Goal: Task Accomplishment & Management: Manage account settings

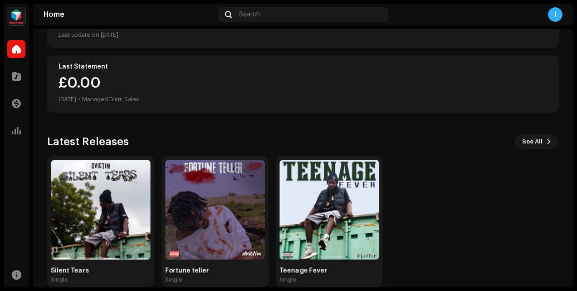
scroll to position [156, 0]
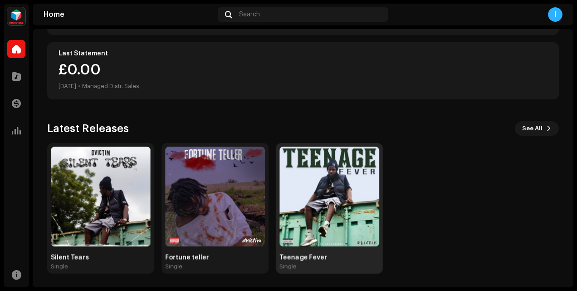
click at [341, 215] on img at bounding box center [329, 197] width 100 height 100
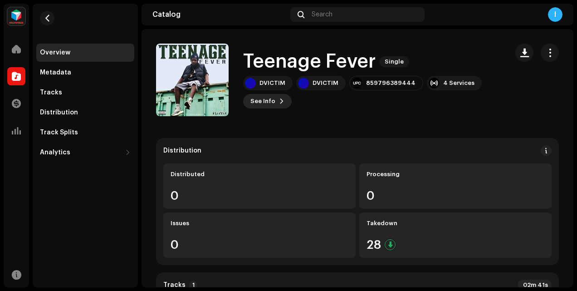
click at [264, 102] on span "See Info" at bounding box center [262, 101] width 25 height 18
click at [446, 54] on div "Teenage Fever 2564235 Metadata Distribution Metadata Language English Release T…" at bounding box center [288, 145] width 577 height 291
click at [546, 54] on span "button" at bounding box center [550, 52] width 9 height 7
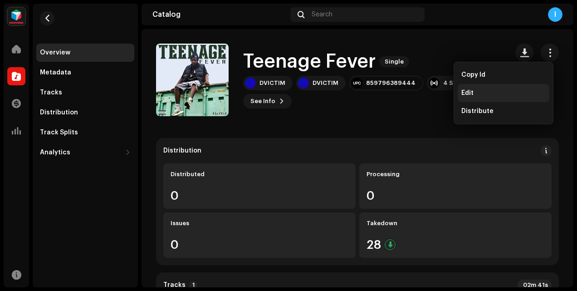
click at [476, 90] on div "Edit" at bounding box center [503, 92] width 84 height 7
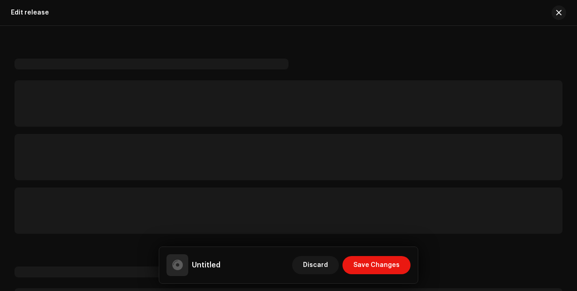
click at [557, 13] on span "button" at bounding box center [558, 12] width 5 height 7
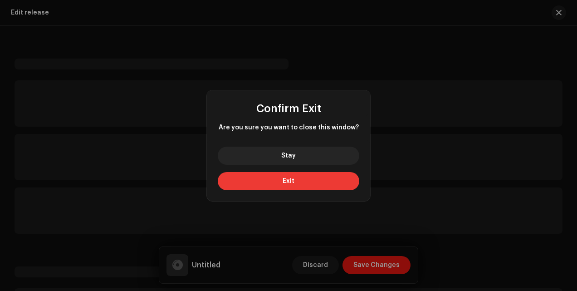
click at [289, 179] on span "Exit" at bounding box center [289, 181] width 12 height 6
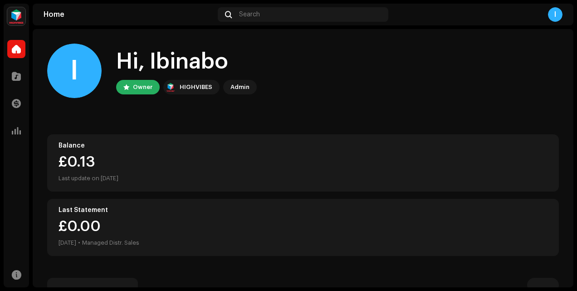
click at [508, 61] on div "I Hi, Ibinabo Owner HIGHVIBES Admin" at bounding box center [303, 71] width 512 height 54
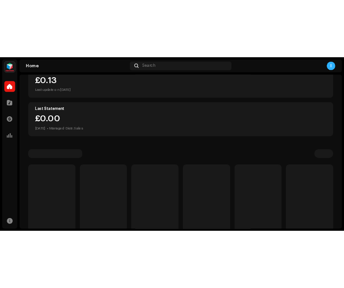
scroll to position [159, 0]
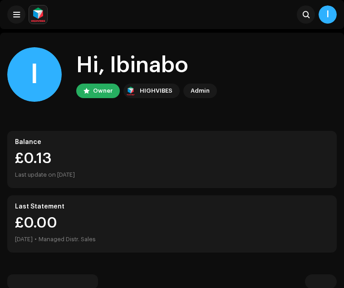
click at [241, 89] on div "I Hi, Ibinabo Owner HIGHVIBES Admin" at bounding box center [171, 74] width 329 height 54
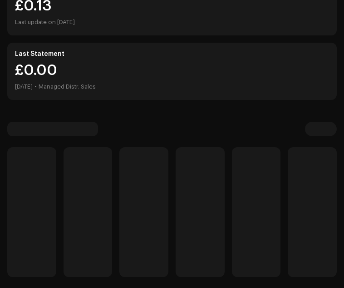
scroll to position [155, 0]
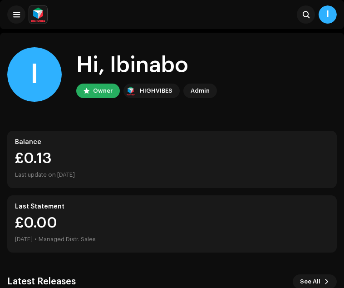
click at [286, 266] on div "I Hi, [PERSON_NAME] Owner HIGHVIBES Admin Balance £0.13 Last update on [DATE] L…" at bounding box center [171, 237] width 329 height 408
click at [324, 280] on span at bounding box center [326, 281] width 5 height 7
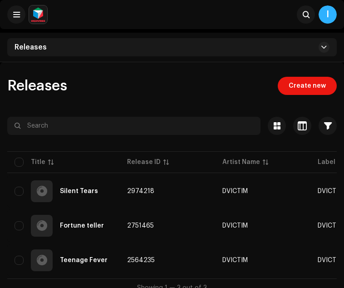
click at [343, 155] on html "DVICTIM Home Catalog Transactions Analytics Resources Assets Releases Tracks Vi…" at bounding box center [172, 144] width 344 height 288
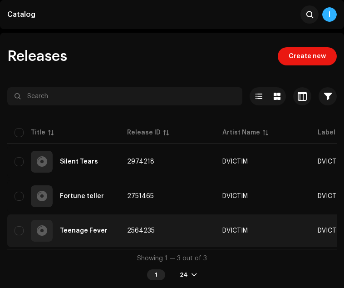
click at [120, 238] on td "Teenage Fever" at bounding box center [63, 230] width 112 height 33
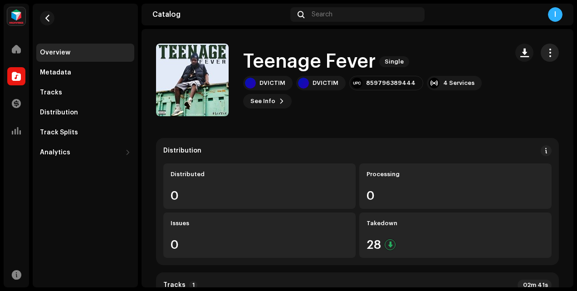
click at [343, 51] on span "button" at bounding box center [550, 52] width 9 height 7
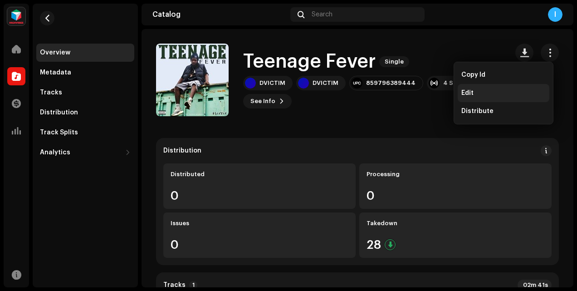
click at [343, 91] on div "Edit" at bounding box center [503, 92] width 84 height 7
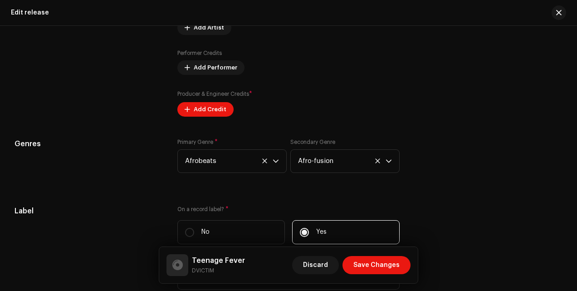
scroll to position [943, 0]
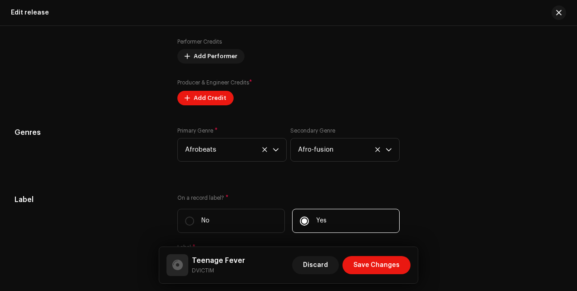
click at [343, 198] on div "Label On a record label? * No Yes Label * DVICTIM" at bounding box center [289, 241] width 548 height 95
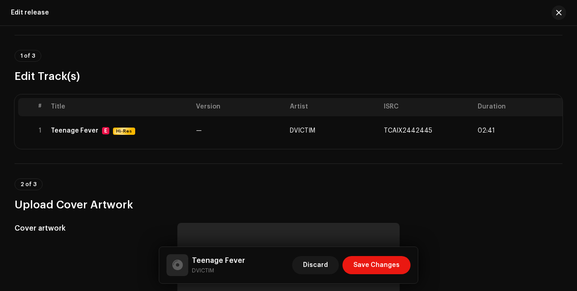
scroll to position [31, 0]
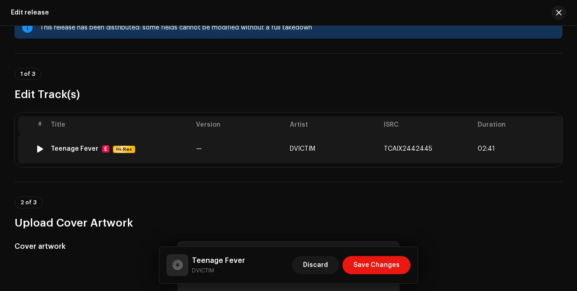
click at [233, 147] on td "—" at bounding box center [239, 148] width 94 height 29
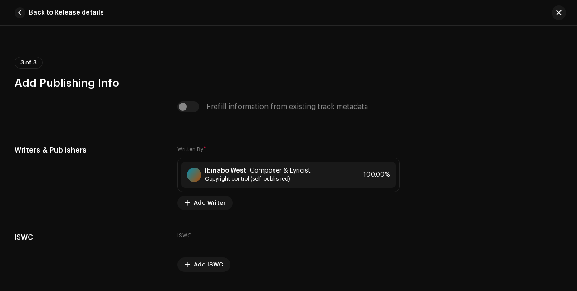
scroll to position [2326, 0]
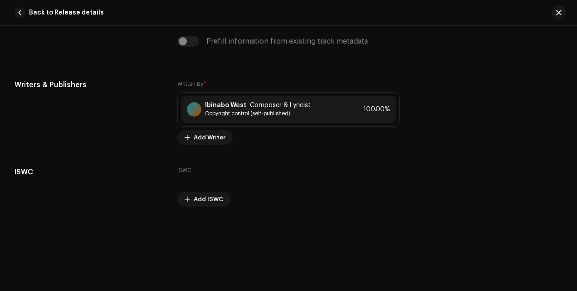
click at [343, 48] on div "Prefill information from existing track metadata" at bounding box center [289, 47] width 548 height 22
click at [343, 14] on span "button" at bounding box center [558, 12] width 5 height 7
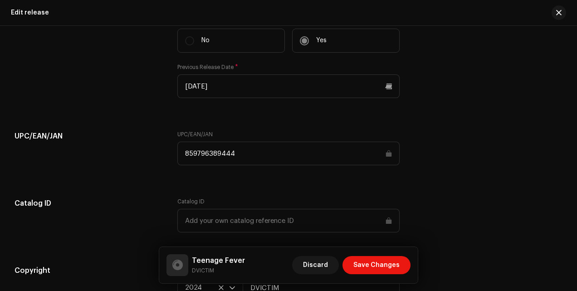
scroll to position [1231, 0]
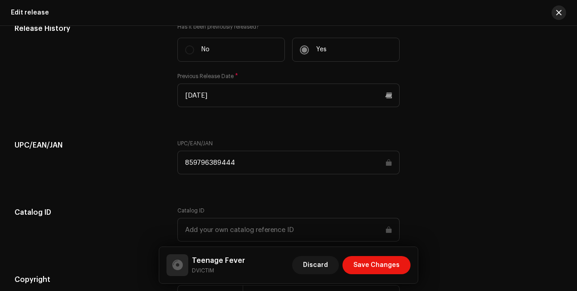
click at [343, 12] on span "button" at bounding box center [558, 12] width 5 height 7
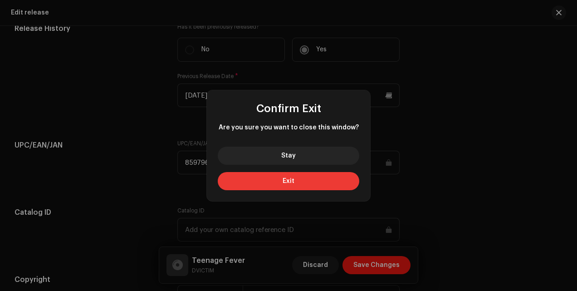
click at [314, 177] on button "Exit" at bounding box center [289, 181] width 142 height 18
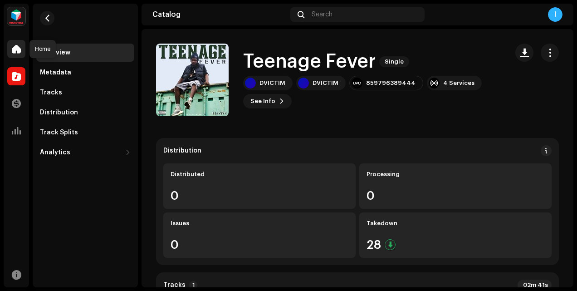
click at [18, 49] on span at bounding box center [16, 48] width 9 height 7
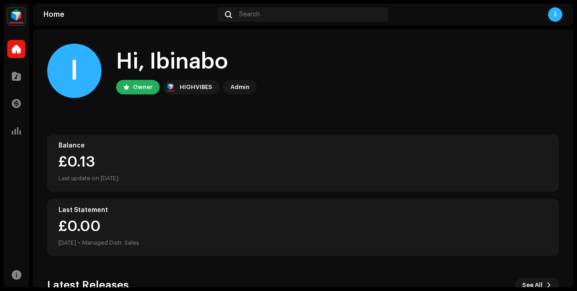
click at [199, 119] on div "I Hi, Ibinabo Owner HIGHVIBES Admin Balance £0.13 Last update on Oct 9, 2025 La…" at bounding box center [303, 236] width 512 height 415
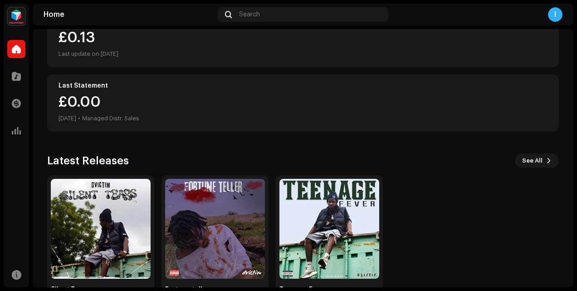
scroll to position [156, 0]
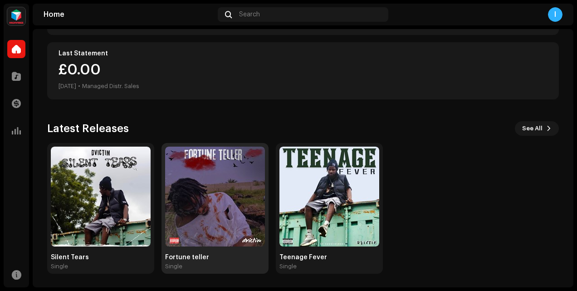
click at [244, 193] on img at bounding box center [215, 197] width 100 height 100
